Goal: Task Accomplishment & Management: Use online tool/utility

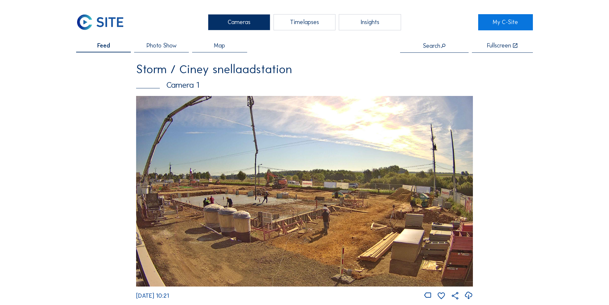
click at [301, 20] on div "Timelapses" at bounding box center [304, 22] width 62 height 16
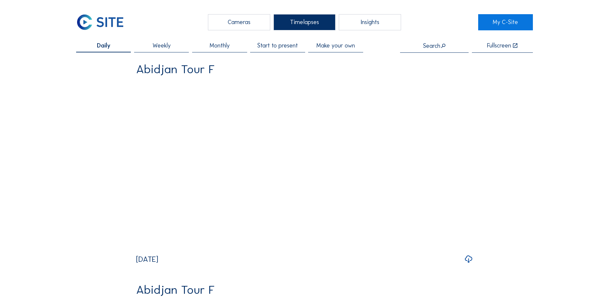
click at [319, 45] on span "Make your own" at bounding box center [335, 46] width 39 height 6
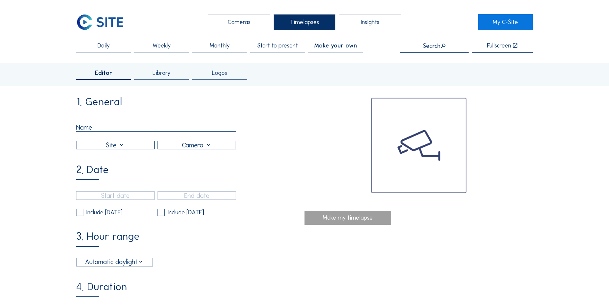
click at [85, 129] on input "text" at bounding box center [156, 127] width 160 height 8
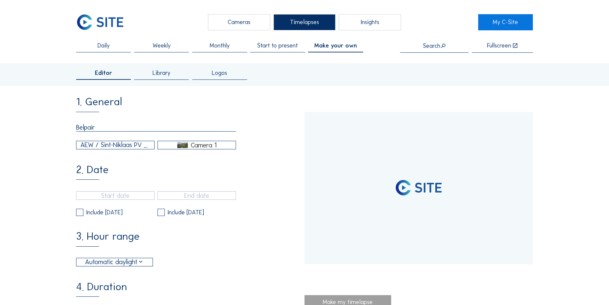
type input "Belpaire"
type input "[DATE] 15:40"
type input "[DATE] 15:55"
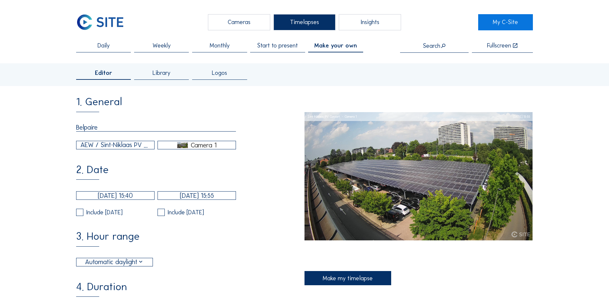
type input "Belpaire"
click at [93, 150] on div "AEW / Sint-Niklaas PV Carport" at bounding box center [115, 145] width 70 height 10
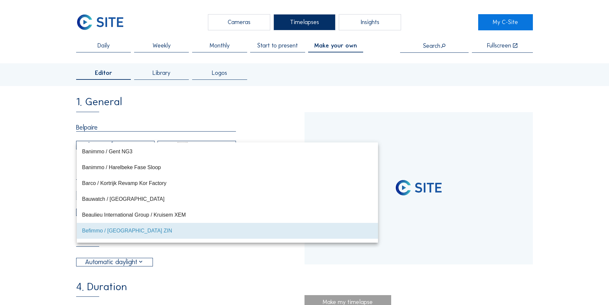
scroll to position [1184, 0]
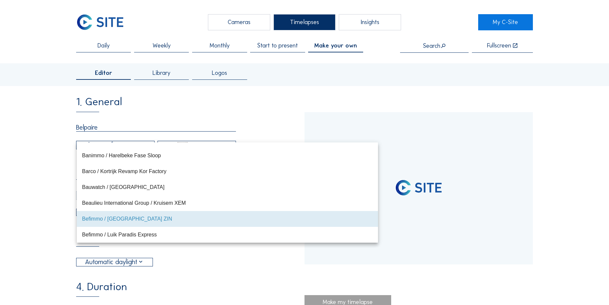
type input "[DATE] 13:20"
type input "[DATE] 14:26"
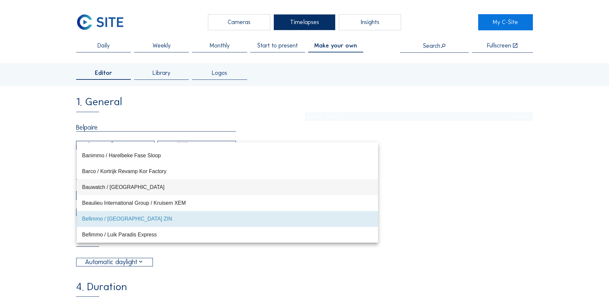
type input "[DATE] 10:30"
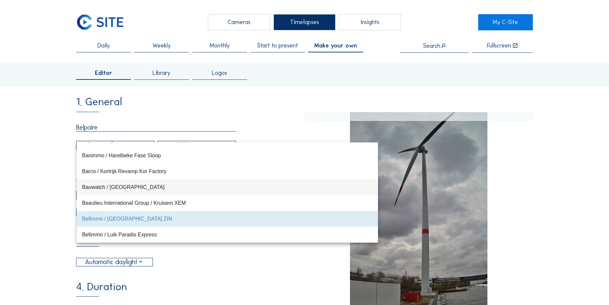
type input "[DATE] 13:55"
type input "[DATE] 09:00"
type input "[DATE] 13:15"
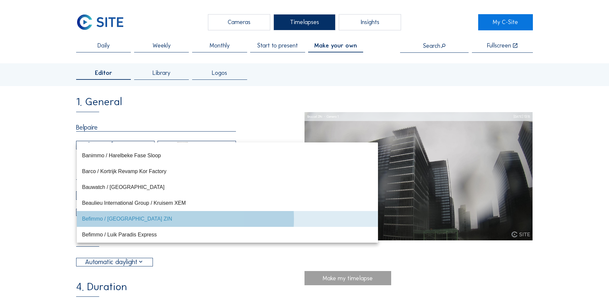
click at [102, 221] on div "Befimmo / [GEOGRAPHIC_DATA] ZIN" at bounding box center [227, 218] width 291 height 6
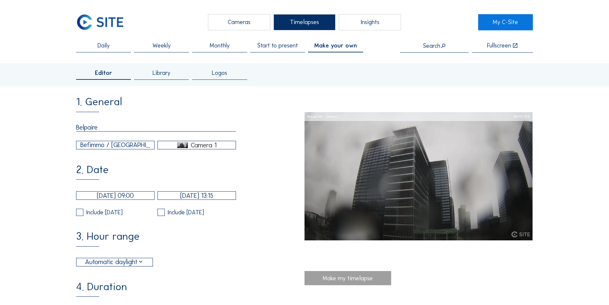
click at [201, 147] on div "Camera 1" at bounding box center [204, 145] width 26 height 6
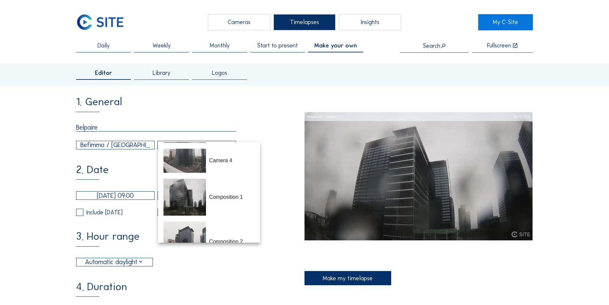
scroll to position [115, 0]
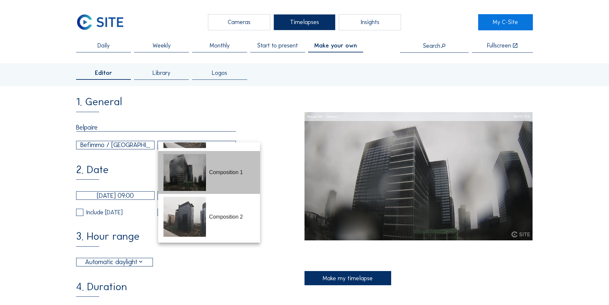
click at [209, 177] on div "Composition 1" at bounding box center [208, 172] width 91 height 43
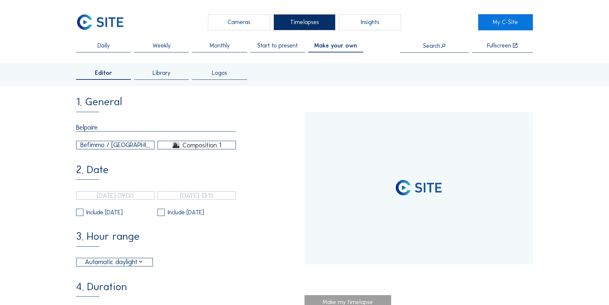
type input "[DATE] 07:20"
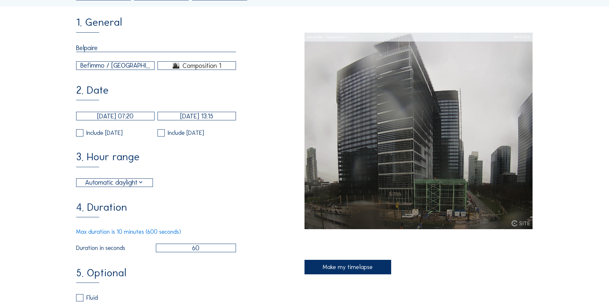
scroll to position [90, 0]
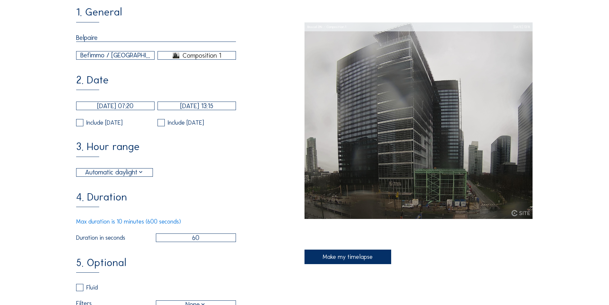
click at [95, 177] on div "Automatic daylight" at bounding box center [114, 172] width 59 height 10
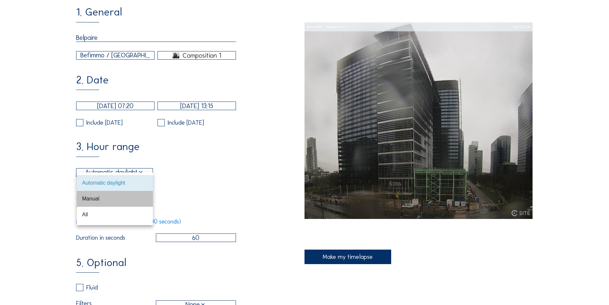
click at [96, 196] on div "Manual" at bounding box center [115, 198] width 66 height 6
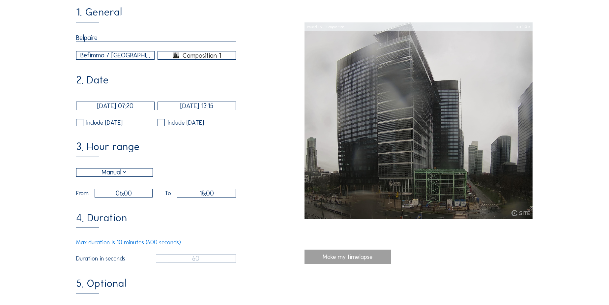
click at [121, 197] on input "06:00" at bounding box center [124, 193] width 58 height 9
type input "07:00"
type input "7"
type input "08:00"
type input "8"
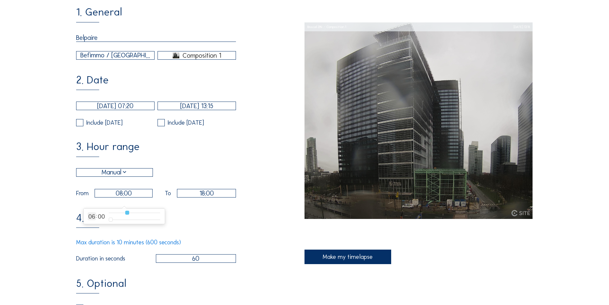
type input "09:00"
type input "9"
type input "10:00"
type input "10"
type input "11:00"
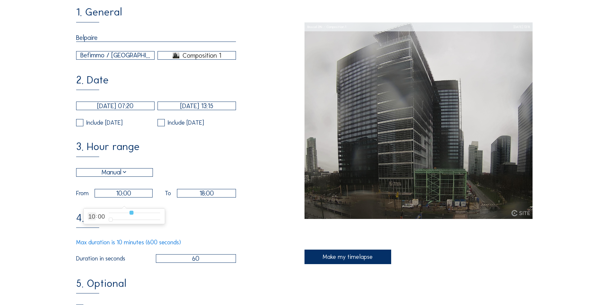
type input "11"
type input "12:00"
type input "12"
type input "13:00"
drag, startPoint x: 125, startPoint y: 212, endPoint x: 137, endPoint y: 213, distance: 12.6
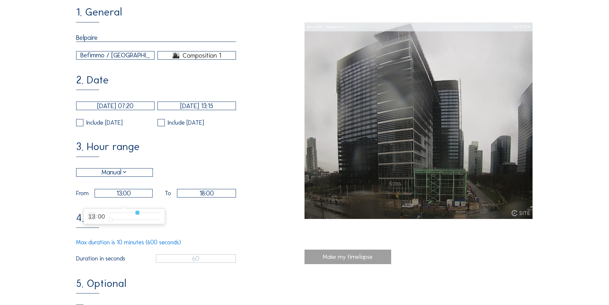
type input "13"
click at [137, 213] on input "range" at bounding box center [134, 213] width 51 height 6
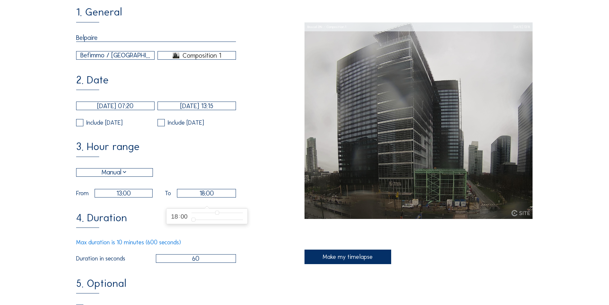
click at [211, 197] on input "18:00" at bounding box center [206, 193] width 59 height 9
type input "17:00"
type input "17"
type input "16:00"
type input "16"
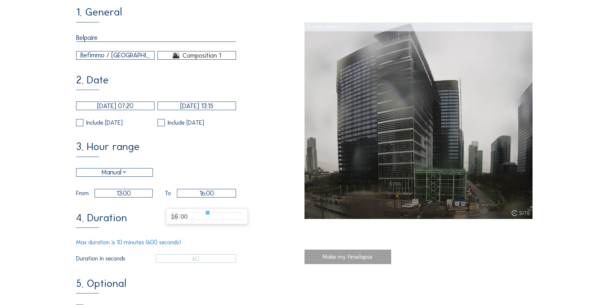
type input "15:00"
drag, startPoint x: 218, startPoint y: 213, endPoint x: 204, endPoint y: 213, distance: 13.5
type input "15"
click at [204, 213] on input "range" at bounding box center [216, 213] width 51 height 6
click at [124, 197] on input "13:00" at bounding box center [124, 193] width 58 height 9
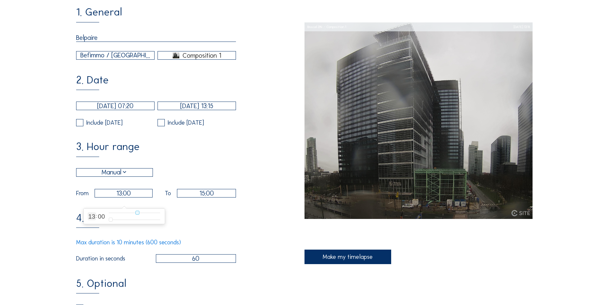
type input "12:00"
type input "12"
type input "11:00"
type input "11"
click at [133, 213] on input "range" at bounding box center [134, 213] width 51 height 6
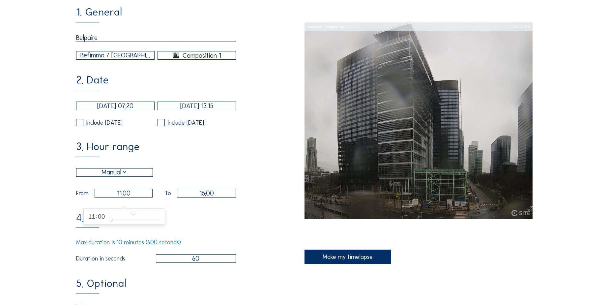
click at [179, 219] on div "4. Duration Max duration is 10 minutes (600 seconds) Duration in seconds 60" at bounding box center [190, 238] width 228 height 50
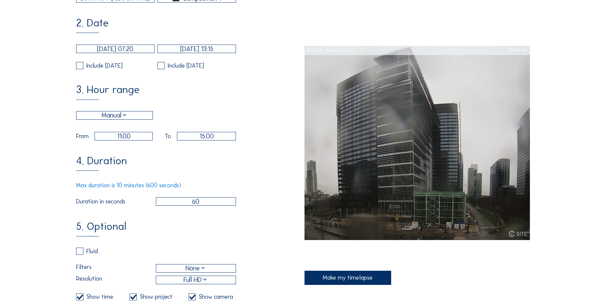
scroll to position [180, 0]
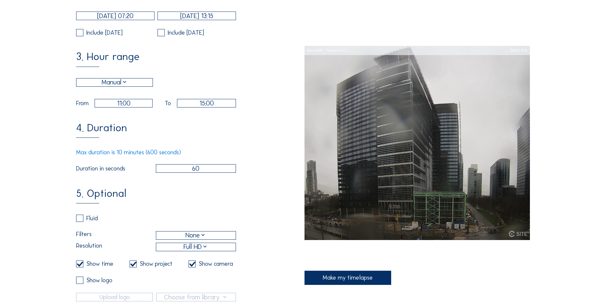
click at [80, 220] on input "checkbox" at bounding box center [78, 218] width 4 height 4
checkbox input "true"
checkbox input "false"
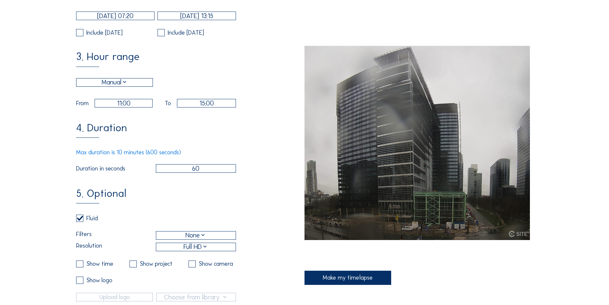
click at [198, 240] on div "None" at bounding box center [196, 235] width 21 height 10
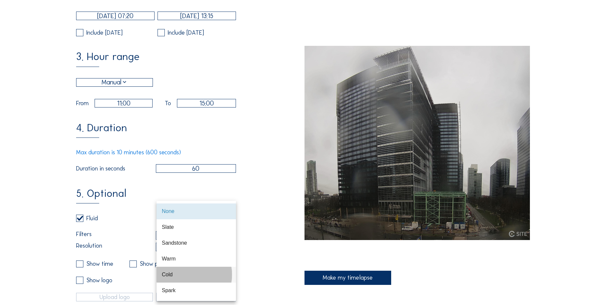
click at [183, 272] on div "Cold" at bounding box center [196, 274] width 69 height 6
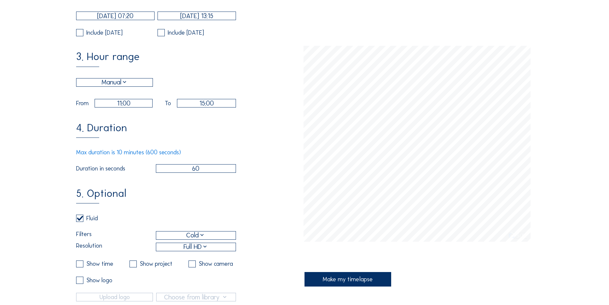
click at [195, 240] on div "Cold" at bounding box center [195, 235] width 19 height 10
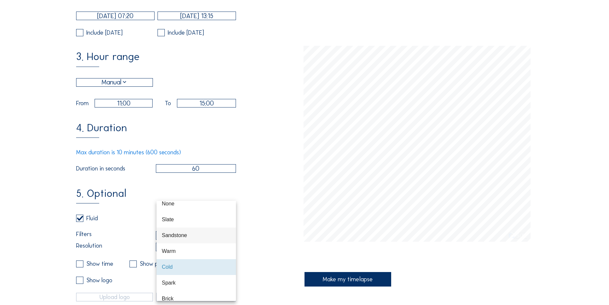
scroll to position [30, 0]
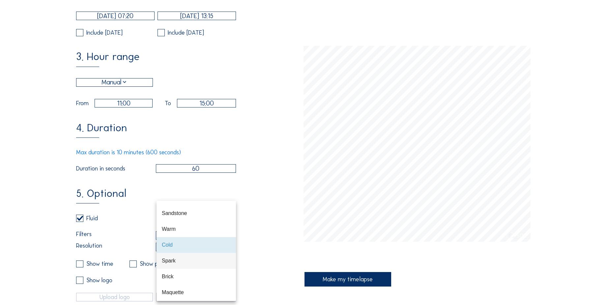
click at [184, 260] on div "Spark" at bounding box center [196, 260] width 69 height 6
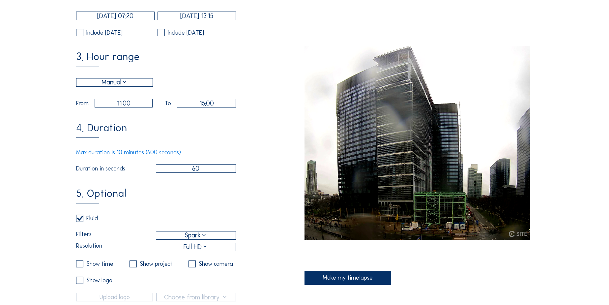
click at [192, 240] on div "Spark" at bounding box center [196, 235] width 23 height 10
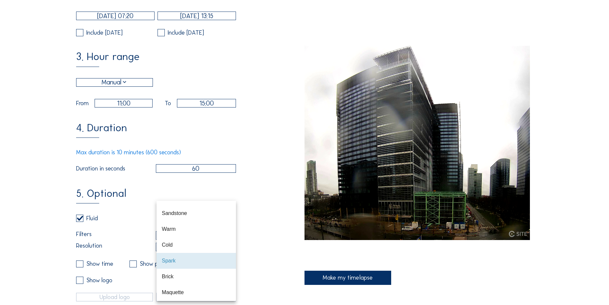
scroll to position [32, 0]
click at [181, 272] on div "Brick" at bounding box center [196, 274] width 69 height 6
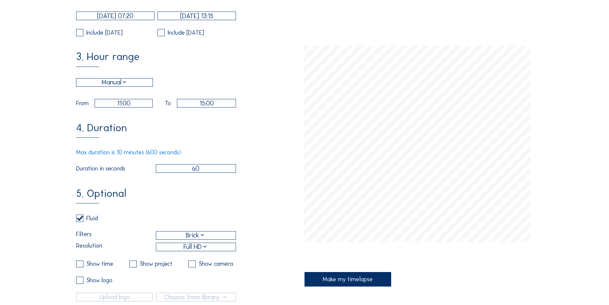
click at [190, 240] on div "Brick" at bounding box center [196, 235] width 20 height 10
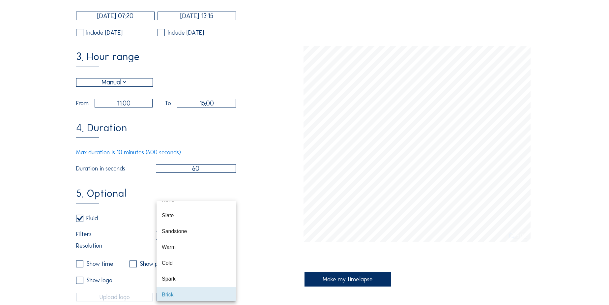
scroll to position [2, 0]
click at [188, 238] on div "Sandstone" at bounding box center [196, 241] width 69 height 6
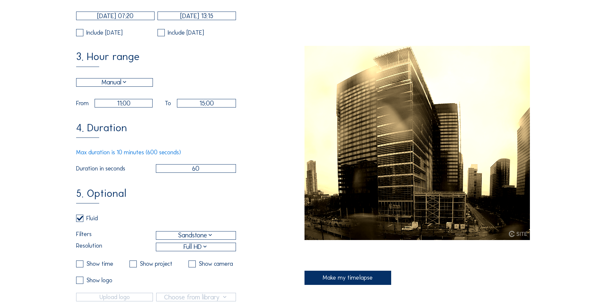
click at [186, 240] on div "Sandstone" at bounding box center [196, 235] width 36 height 10
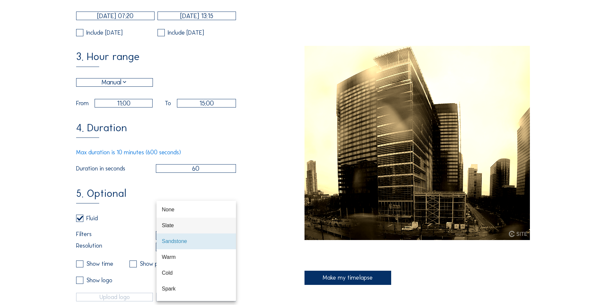
click at [185, 227] on div "Slate" at bounding box center [196, 225] width 69 height 6
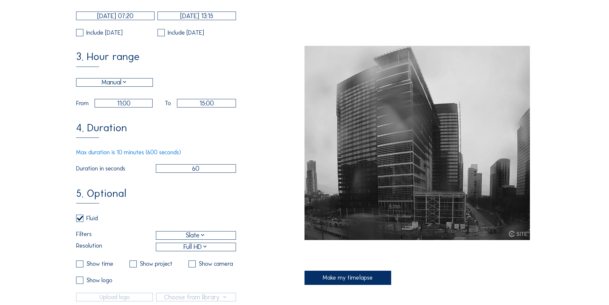
click at [194, 240] on div "Slate" at bounding box center [196, 235] width 20 height 10
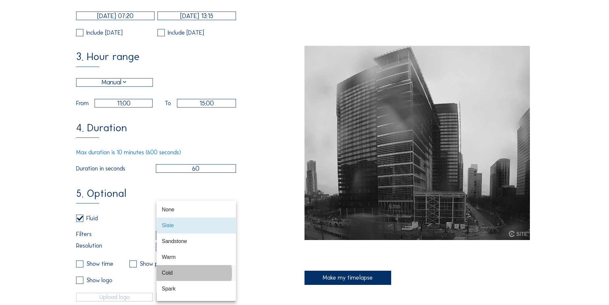
click at [182, 270] on div "Cold" at bounding box center [196, 273] width 69 height 6
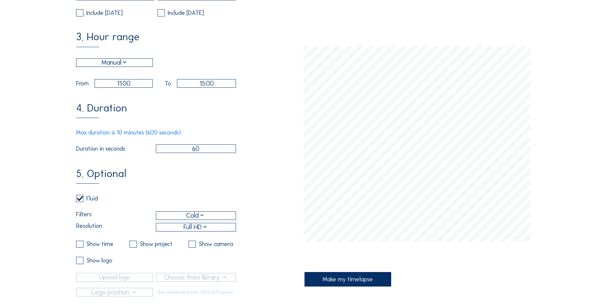
scroll to position [240, 0]
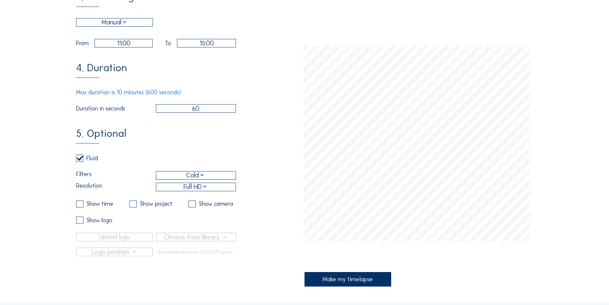
click at [334, 280] on div "Make my timelapse" at bounding box center [347, 279] width 87 height 14
